Goal: Task Accomplishment & Management: Manage account settings

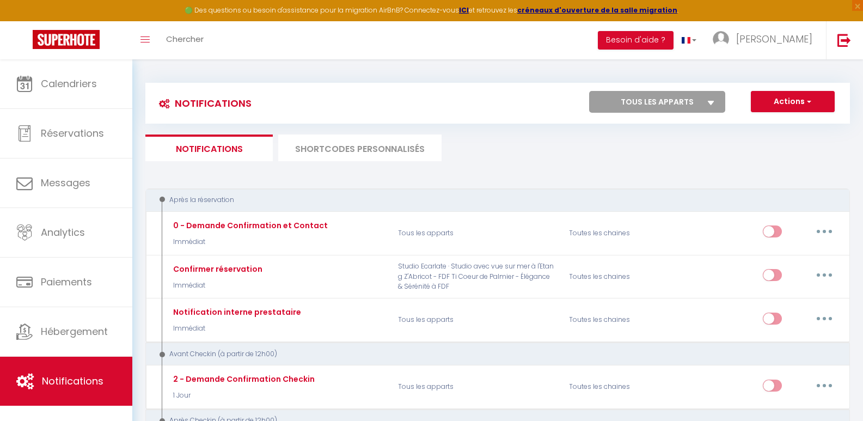
select select
click at [827, 231] on button "button" at bounding box center [824, 231] width 30 height 17
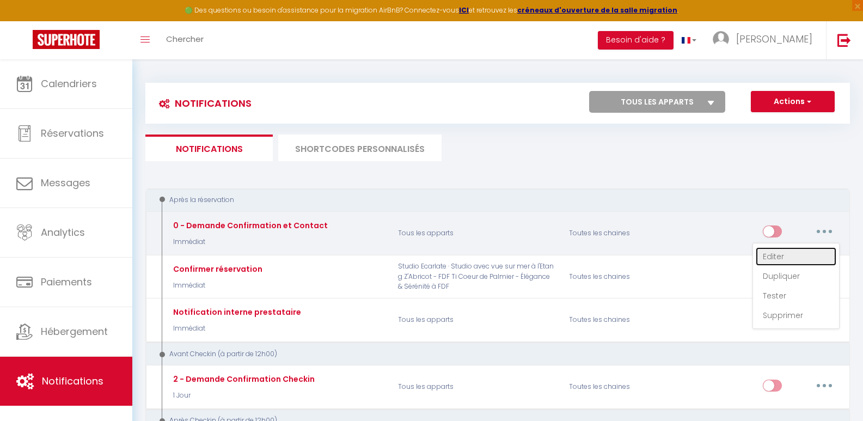
click at [777, 259] on link "Editer" at bounding box center [796, 256] width 81 height 19
type input "0 - Demande Confirmation et Contact"
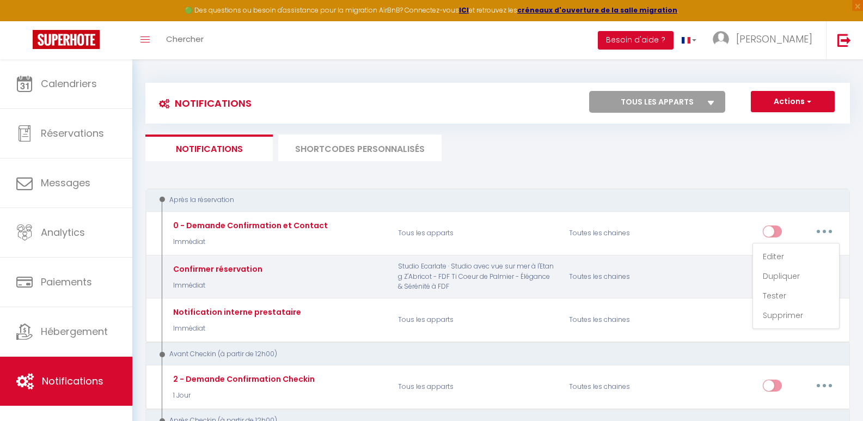
select select "Immédiat"
select select "if_booking_is_paid"
checkbox input "true"
checkbox input "false"
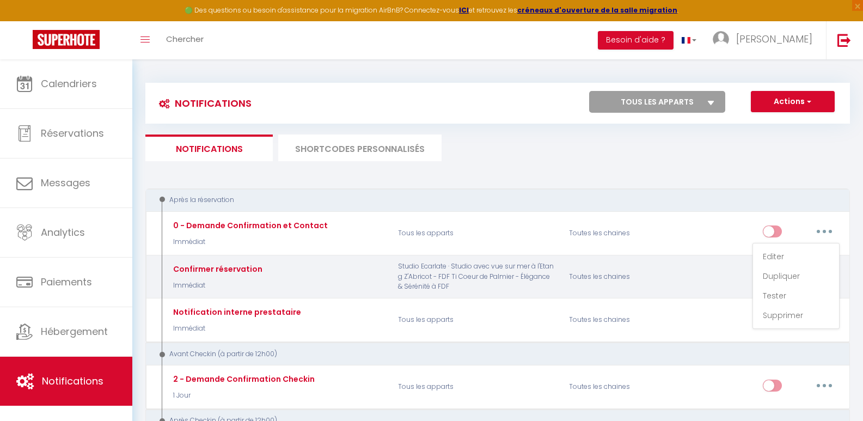
radio input "true"
type input "Merci de confirmer votre réservation - [BOOKING:ID] - [GUEST:FIRST_NAME] [GUEST…"
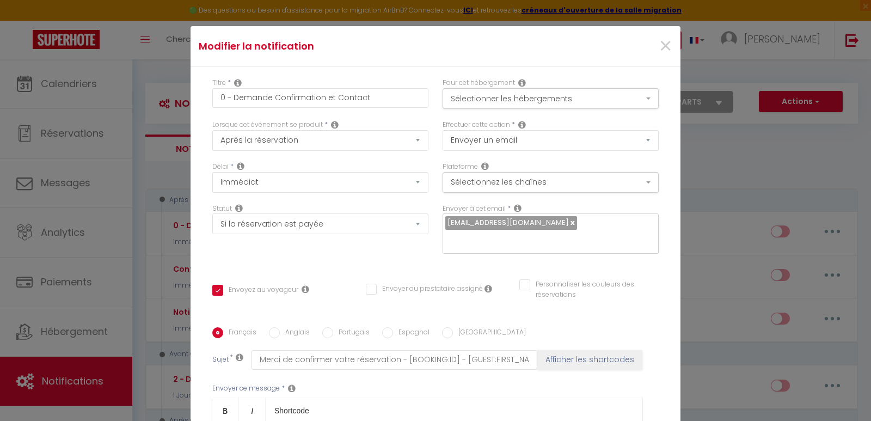
click at [518, 124] on icon at bounding box center [522, 124] width 8 height 9
click at [568, 70] on div "Titre * 0 - Demande Confirmation et Contact Pour cet hébergement Sélectionner l…" at bounding box center [436, 327] width 490 height 521
click at [558, 182] on button "Sélectionnez les chaînes" at bounding box center [551, 182] width 216 height 21
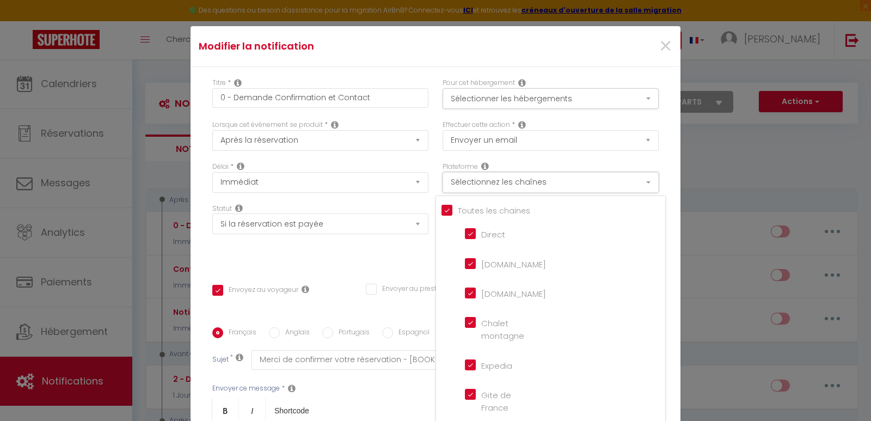
click at [558, 182] on button "Sélectionnez les chaînes" at bounding box center [551, 182] width 216 height 21
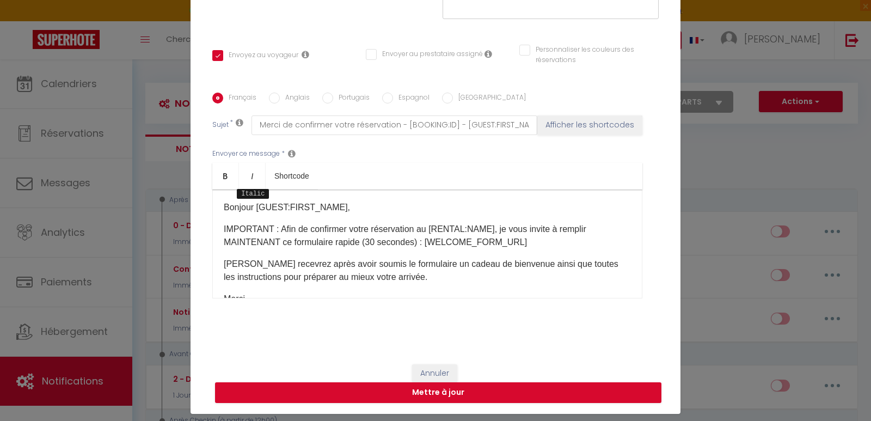
scroll to position [52, 0]
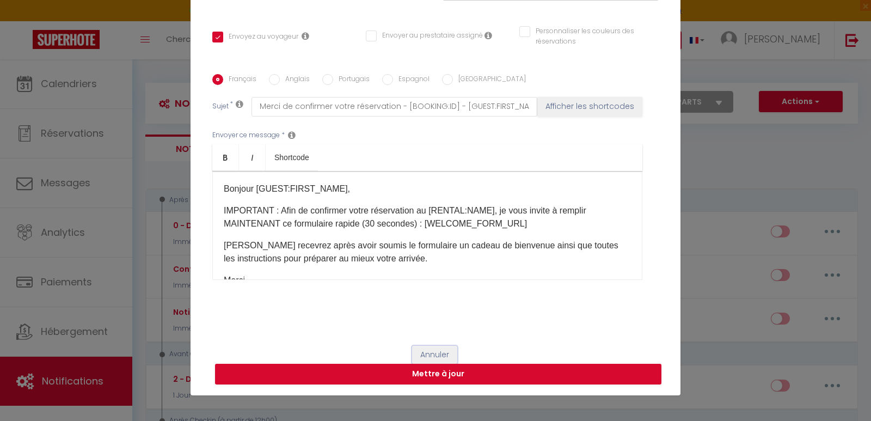
click at [420, 351] on button "Annuler" at bounding box center [434, 355] width 45 height 19
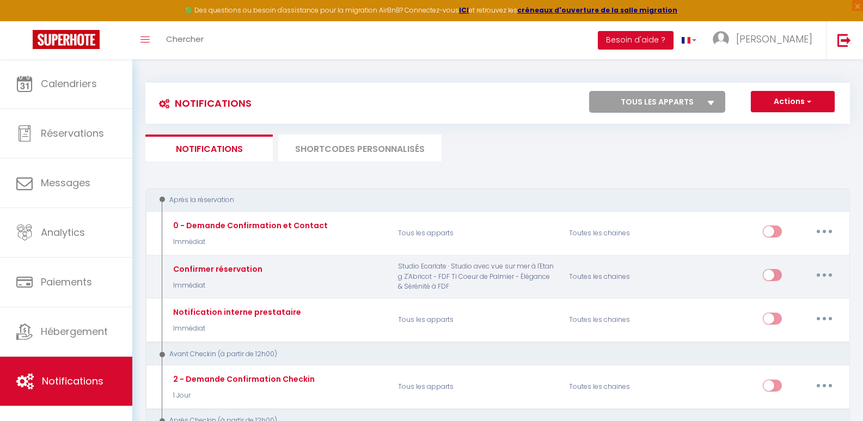
click at [828, 273] on button "button" at bounding box center [824, 274] width 30 height 17
click at [778, 296] on link "Editer" at bounding box center [796, 300] width 81 height 19
type input "Confirmer réservation"
checkbox input "true"
checkbox input "false"
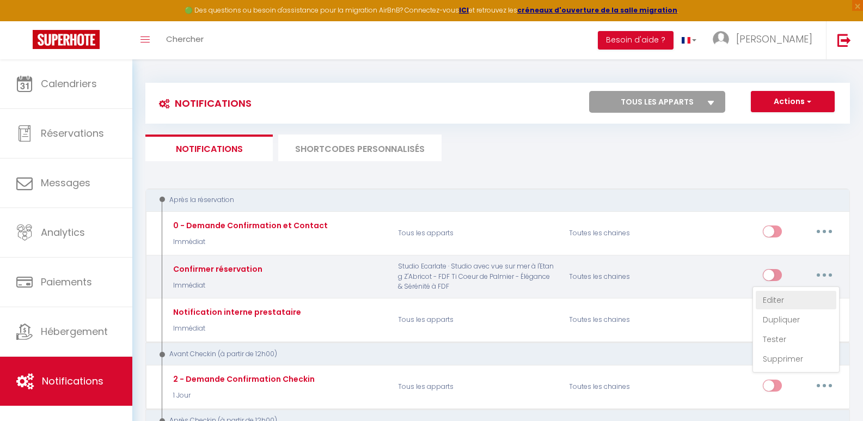
checkbox input "false"
type input "Confirmation réservation"
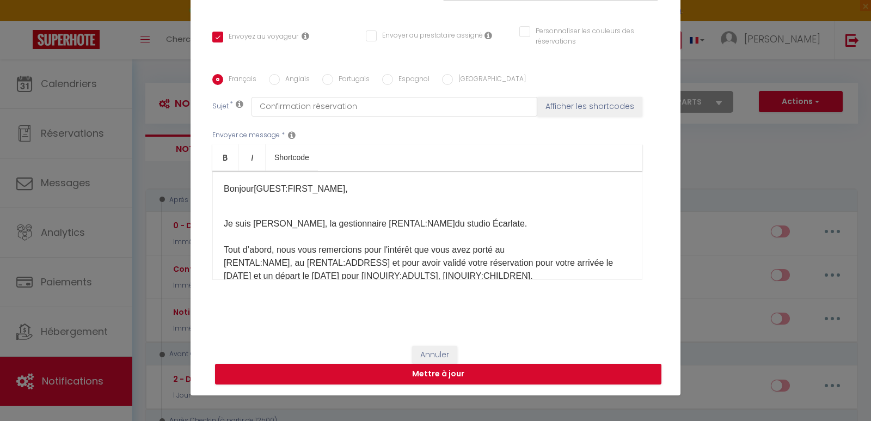
click at [336, 221] on div "Bonjour[GUEST:FIRST_NAME], ​ Je suis [PERSON_NAME], la gestionnaire [RENTAL:NAM…" at bounding box center [427, 225] width 430 height 109
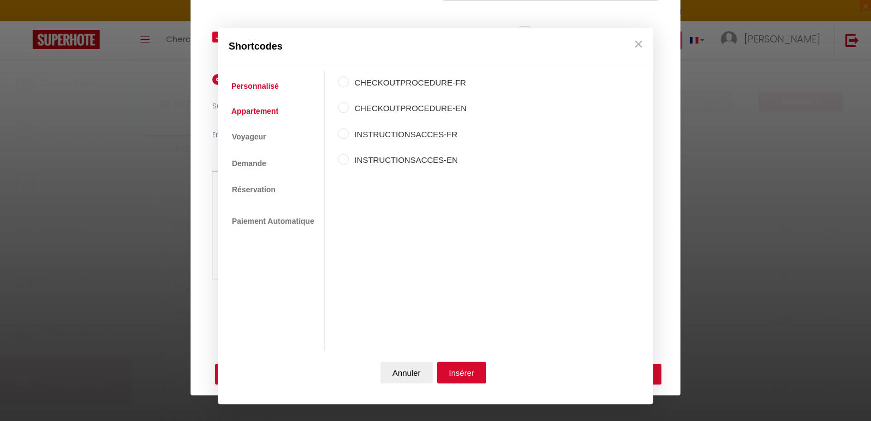
click at [261, 111] on link "Appartement" at bounding box center [255, 111] width 58 height 20
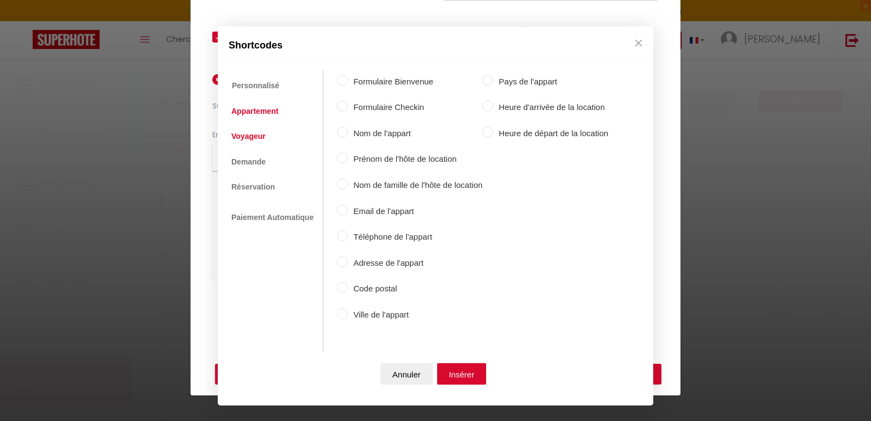
click at [251, 139] on link "Voyageur" at bounding box center [248, 136] width 45 height 20
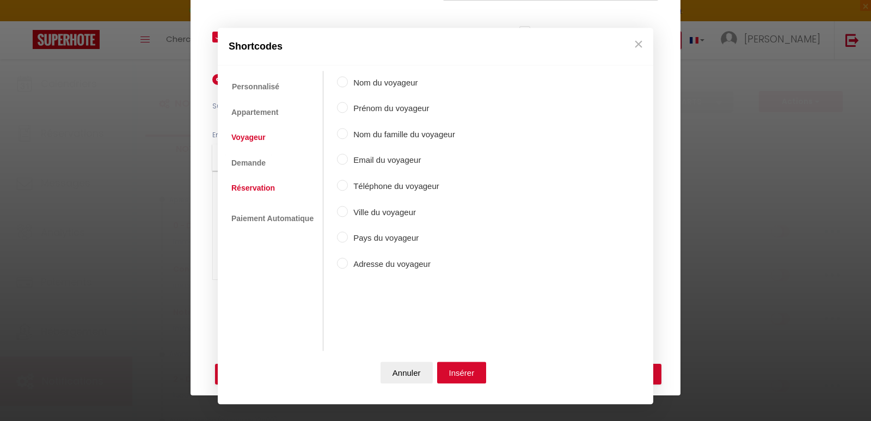
click at [261, 187] on link "Réservation" at bounding box center [253, 188] width 54 height 20
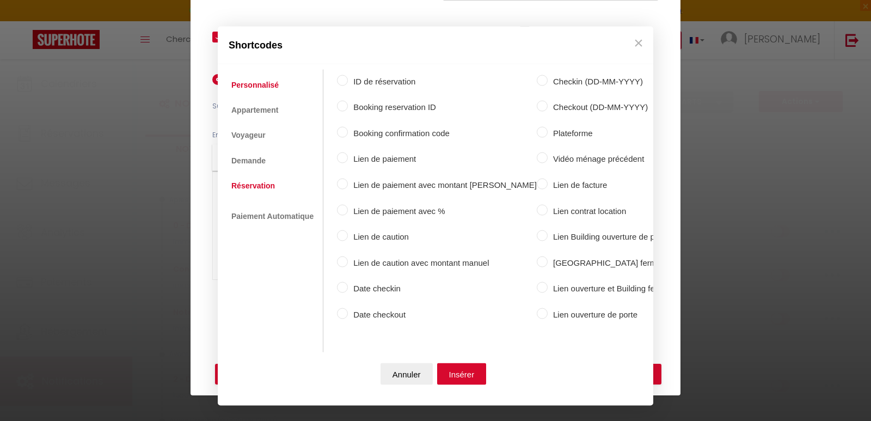
click at [251, 81] on link "Personnalisé" at bounding box center [255, 85] width 58 height 20
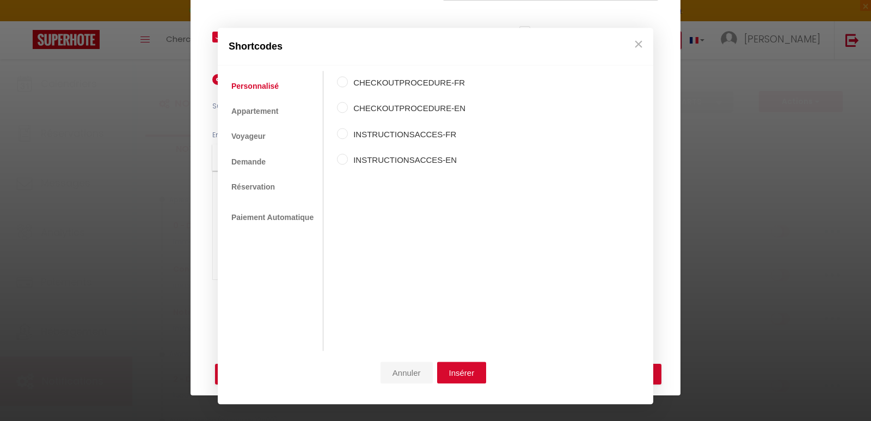
drag, startPoint x: 415, startPoint y: 372, endPoint x: 414, endPoint y: 366, distance: 6.1
click at [415, 372] on button "Annuler" at bounding box center [407, 373] width 52 height 22
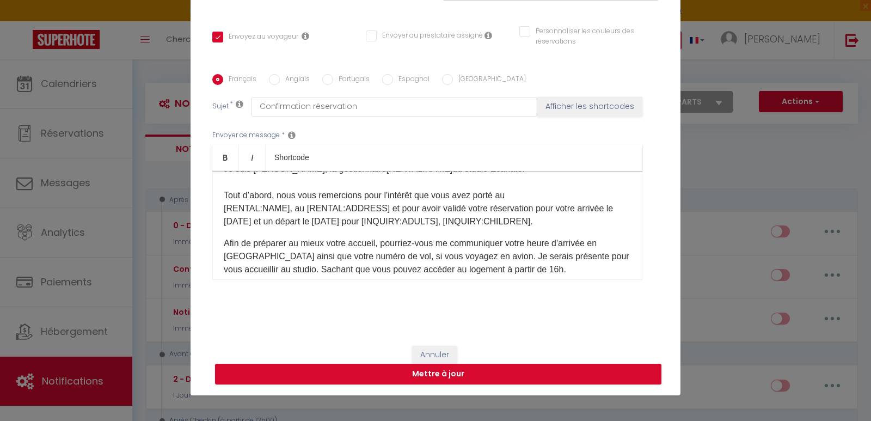
scroll to position [0, 0]
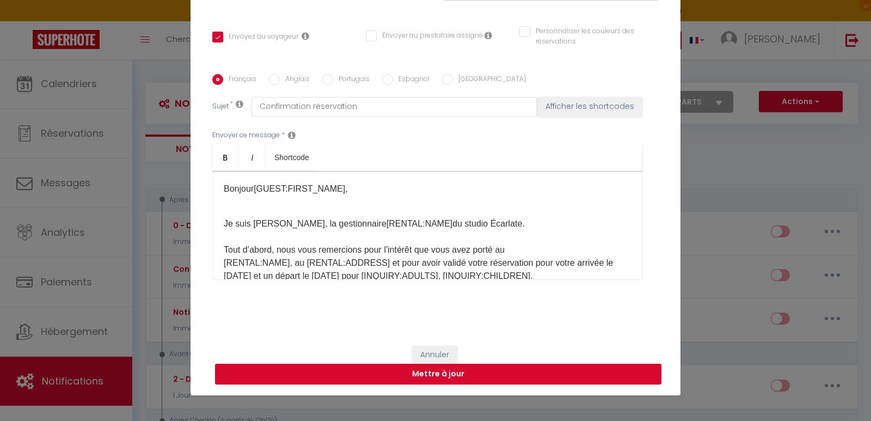
click at [467, 224] on div "Bonjour[GUEST:FIRST_NAME], ​ Je suis [PERSON_NAME], la gestionnaire [RENTAL:NAM…" at bounding box center [427, 225] width 430 height 109
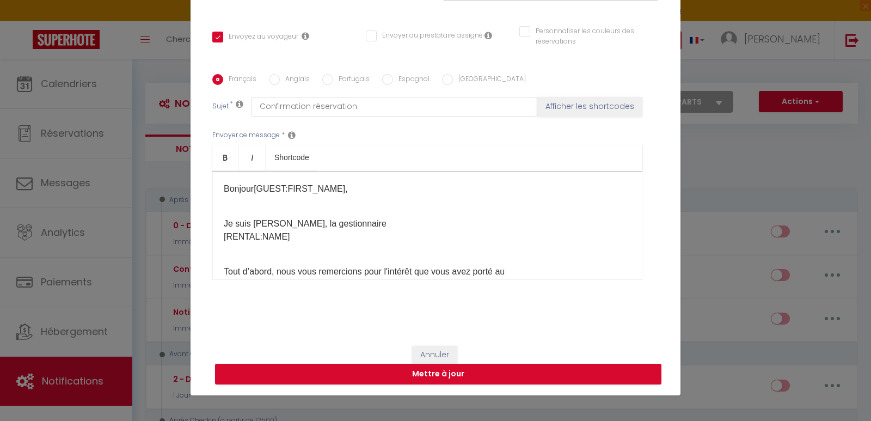
click at [441, 224] on div "Bonjour[GUEST:FIRST_NAME], ​ Je suis [PERSON_NAME], la gestionnaire [RENTAL:NAM…" at bounding box center [427, 225] width 430 height 109
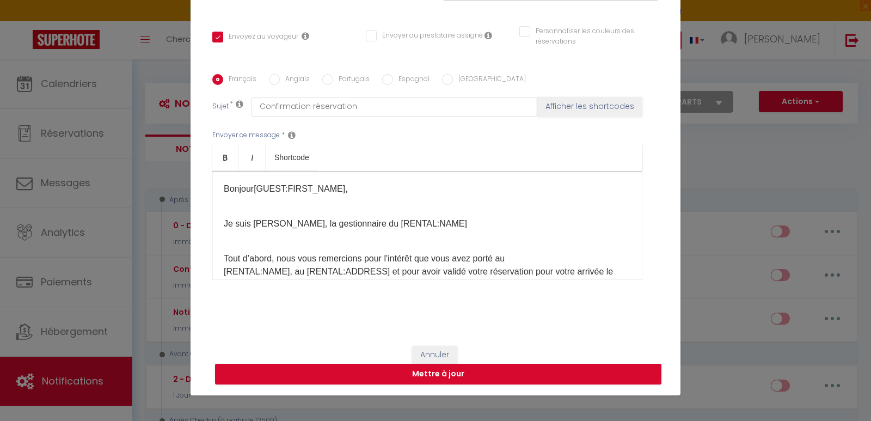
click at [441, 224] on p "Je suis [PERSON_NAME], la gestionnaire du [RENTAL:NAME]​" at bounding box center [427, 223] width 407 height 13
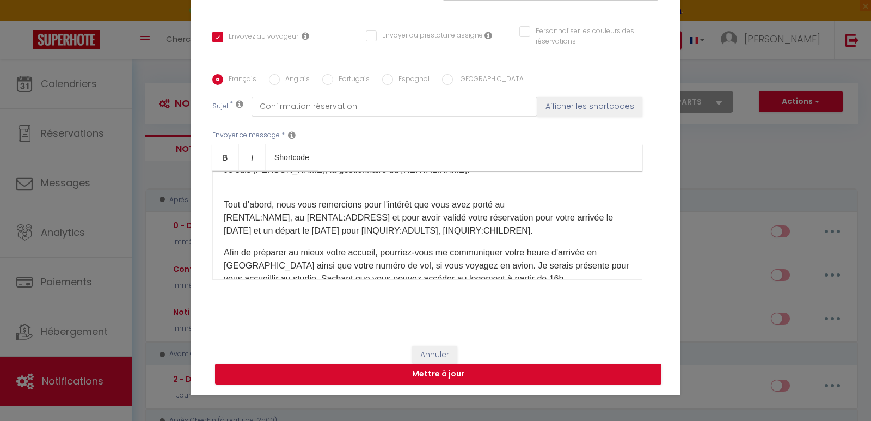
scroll to position [54, 0]
click at [283, 217] on p "[RENTAL:NAME], au [RENTAL:ADDRESS]​ et pour avoir validé votre réservation pour…" at bounding box center [427, 224] width 407 height 26
click at [259, 231] on p "[RENTAL:NAME], située au [RENTAL:ADDRESS]​ et pour avoir validé votre réservati…" at bounding box center [427, 224] width 407 height 26
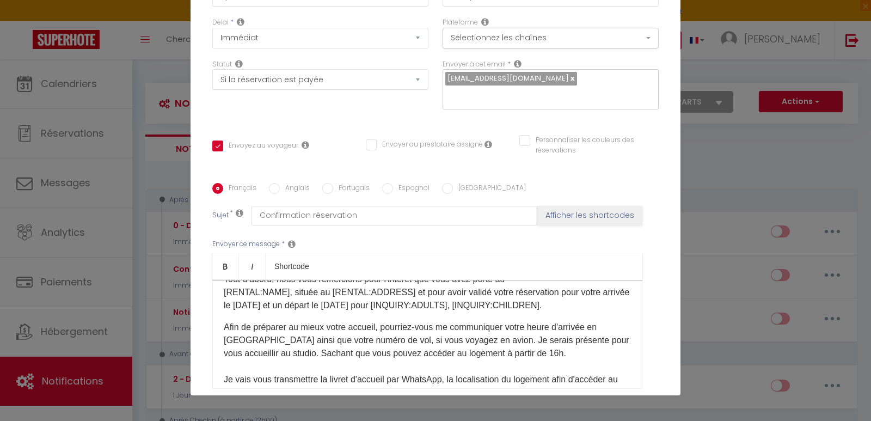
scroll to position [62, 0]
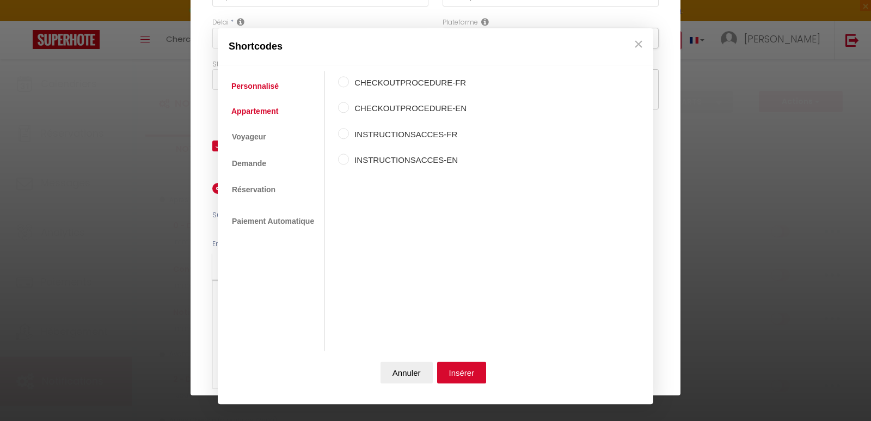
click at [249, 107] on link "Appartement" at bounding box center [255, 111] width 58 height 20
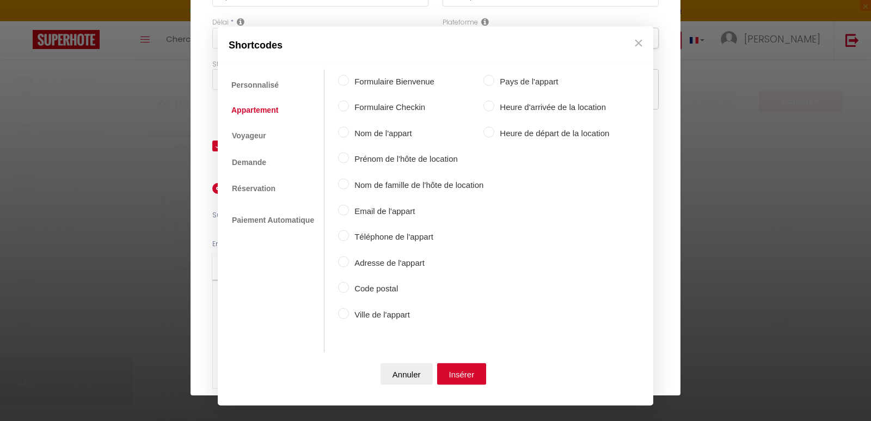
click at [385, 80] on label "Formulaire Bienvenue" at bounding box center [416, 81] width 134 height 13
click at [349, 80] on input "Formulaire Bienvenue" at bounding box center [343, 80] width 11 height 11
radio input "true"
click at [386, 80] on label "Formulaire Bienvenue" at bounding box center [416, 81] width 134 height 13
click at [349, 80] on input "Formulaire Bienvenue" at bounding box center [343, 80] width 11 height 11
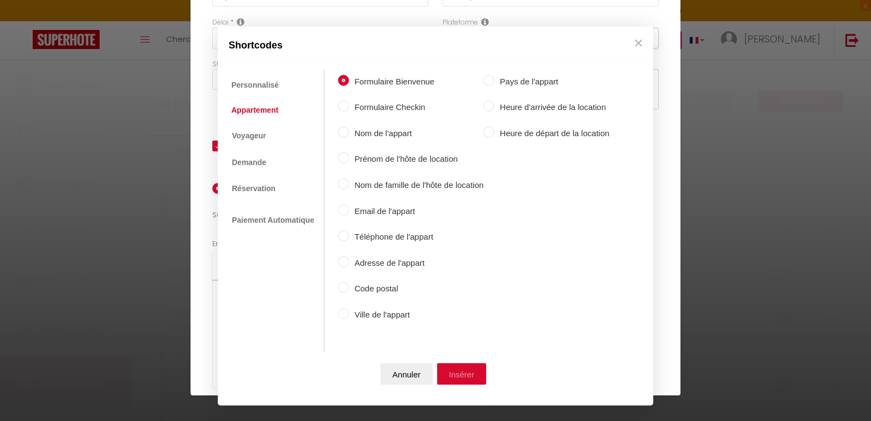
click at [480, 375] on button "Insérer" at bounding box center [462, 374] width 50 height 22
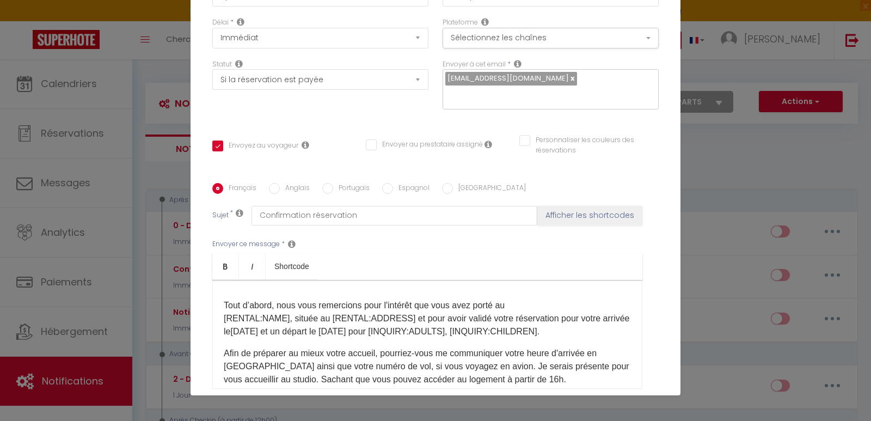
click at [789, 160] on div "Modifier la notification × Titre * Confirmer réservation Pour cet hébergement S…" at bounding box center [435, 210] width 871 height 421
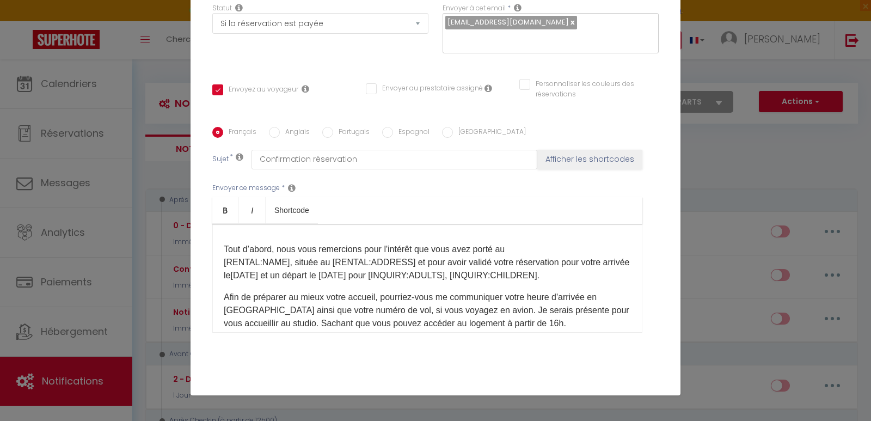
scroll to position [201, 0]
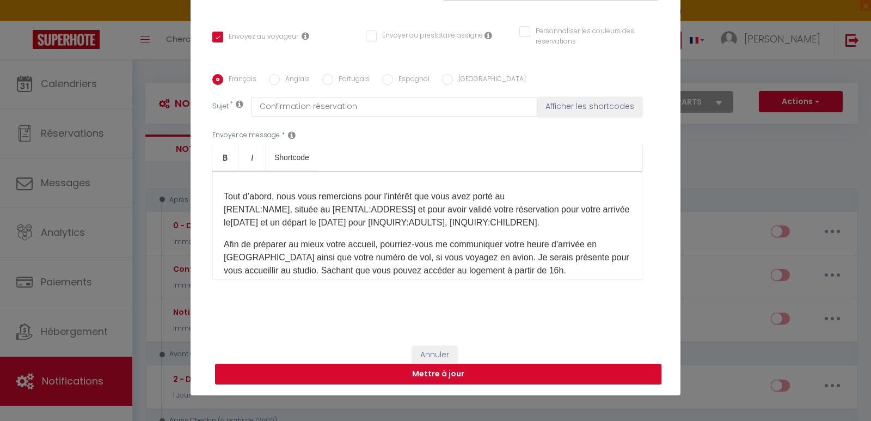
click at [424, 374] on button "Mettre à jour" at bounding box center [438, 374] width 446 height 21
checkbox input "true"
checkbox input "false"
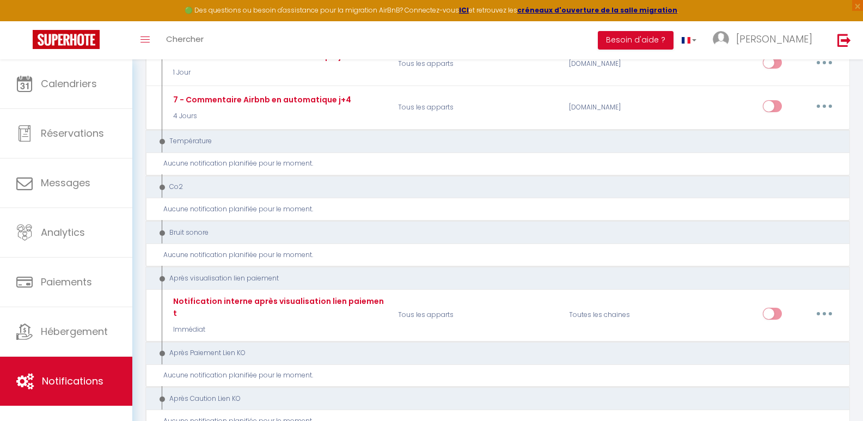
scroll to position [762, 0]
